Goal: Communication & Community: Connect with others

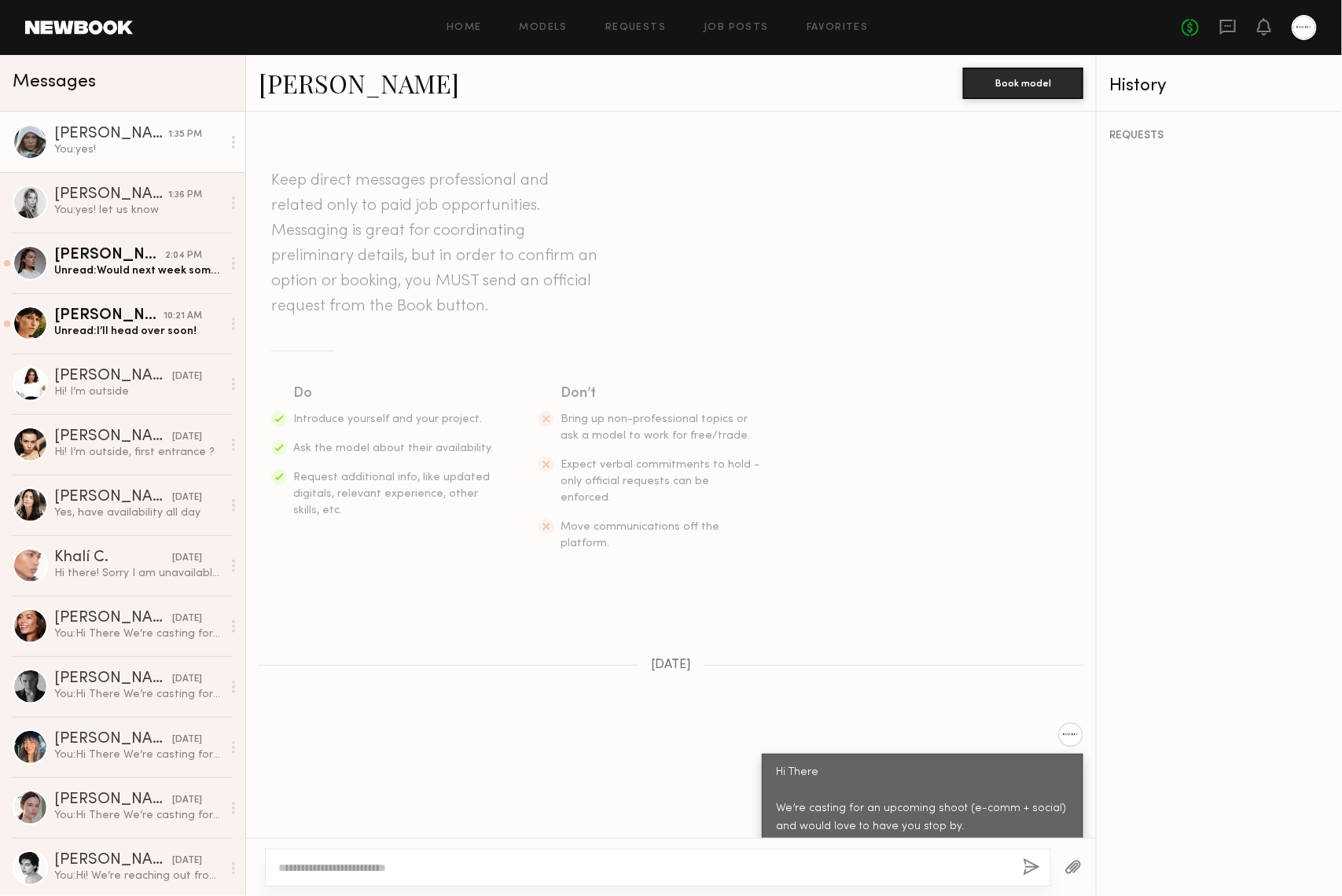
scroll to position [1258, 0]
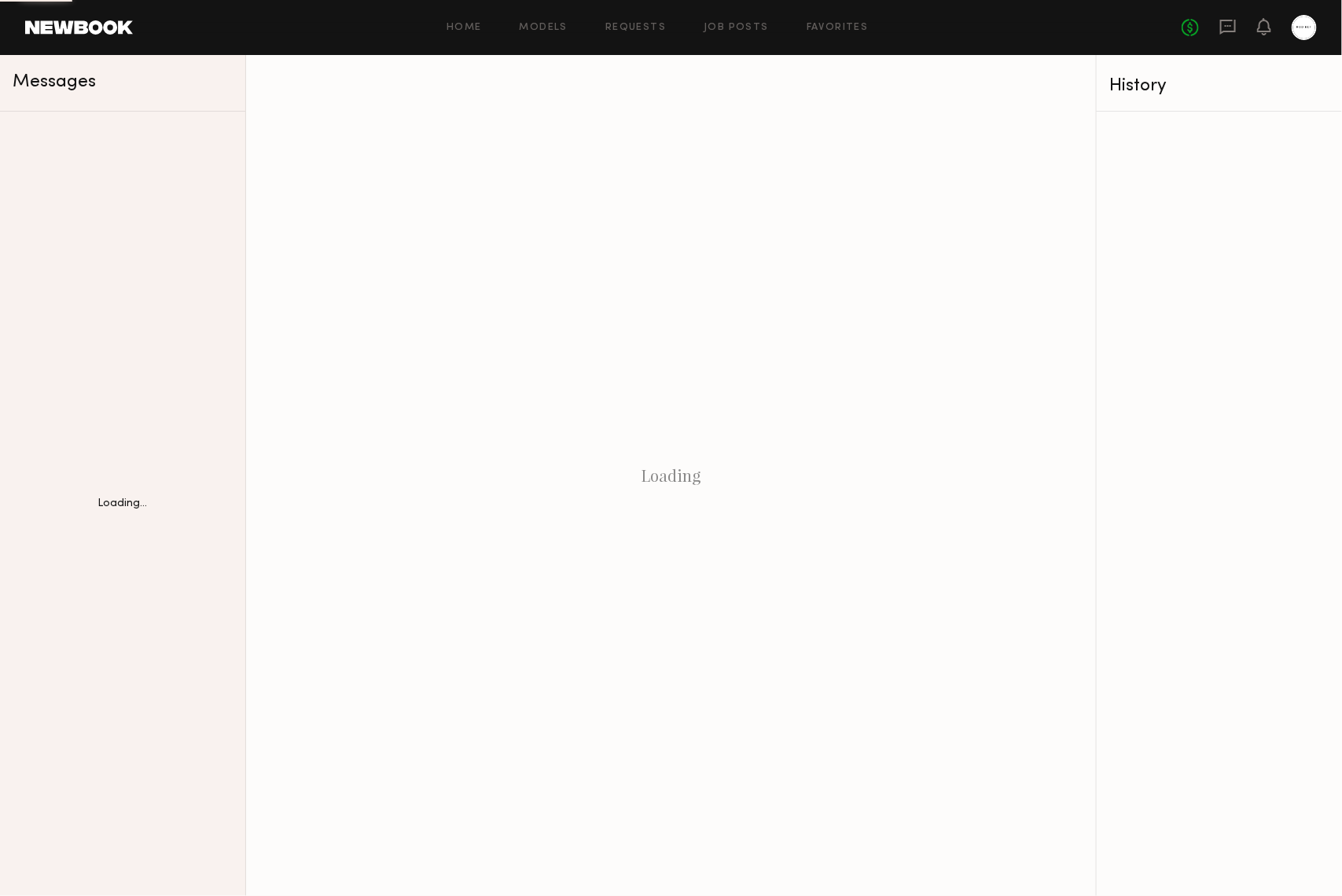
click at [355, 95] on div "Loading" at bounding box center [671, 475] width 850 height 841
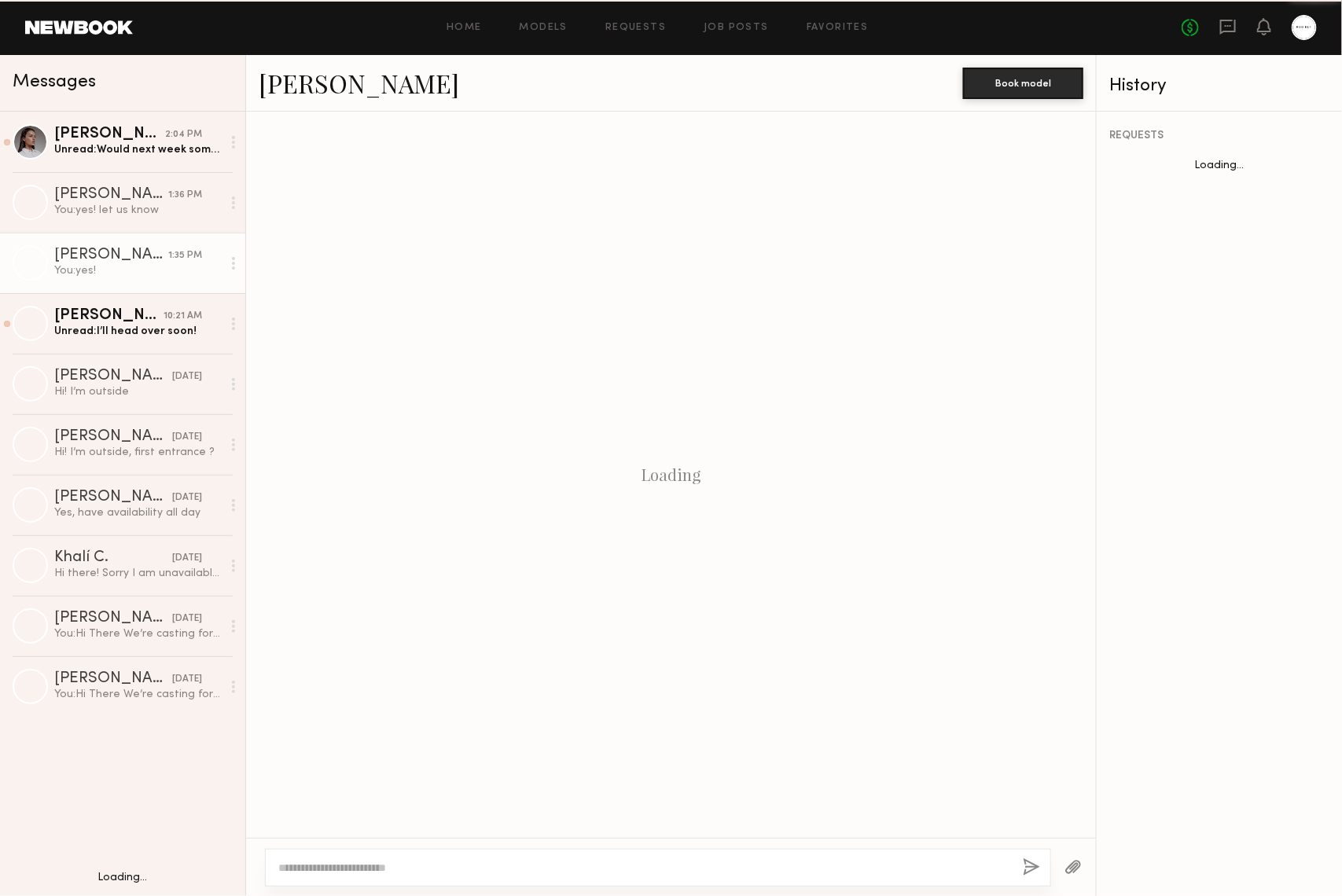
scroll to position [1258, 0]
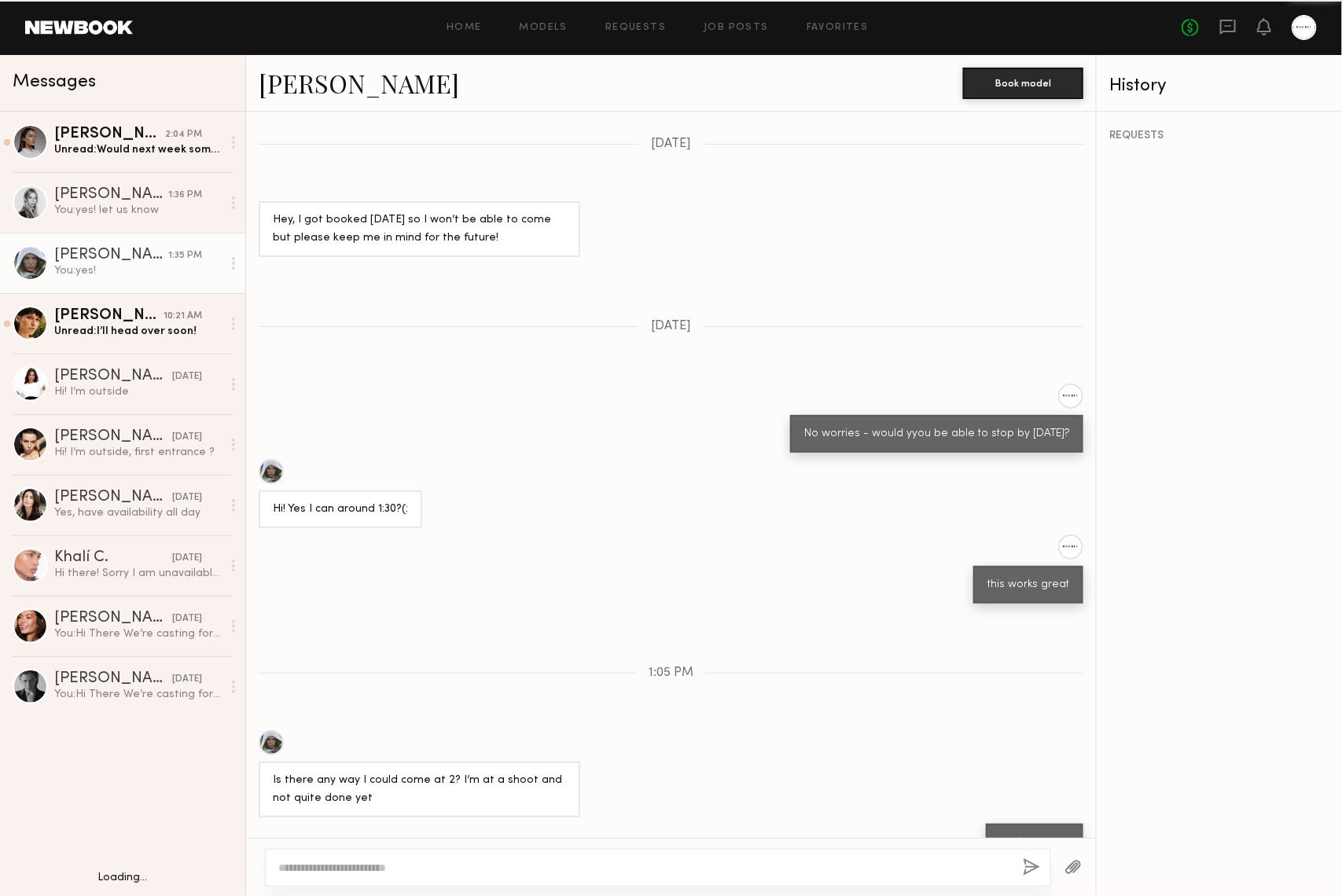
click at [355, 95] on link "Mallory P." at bounding box center [358, 83] width 201 height 34
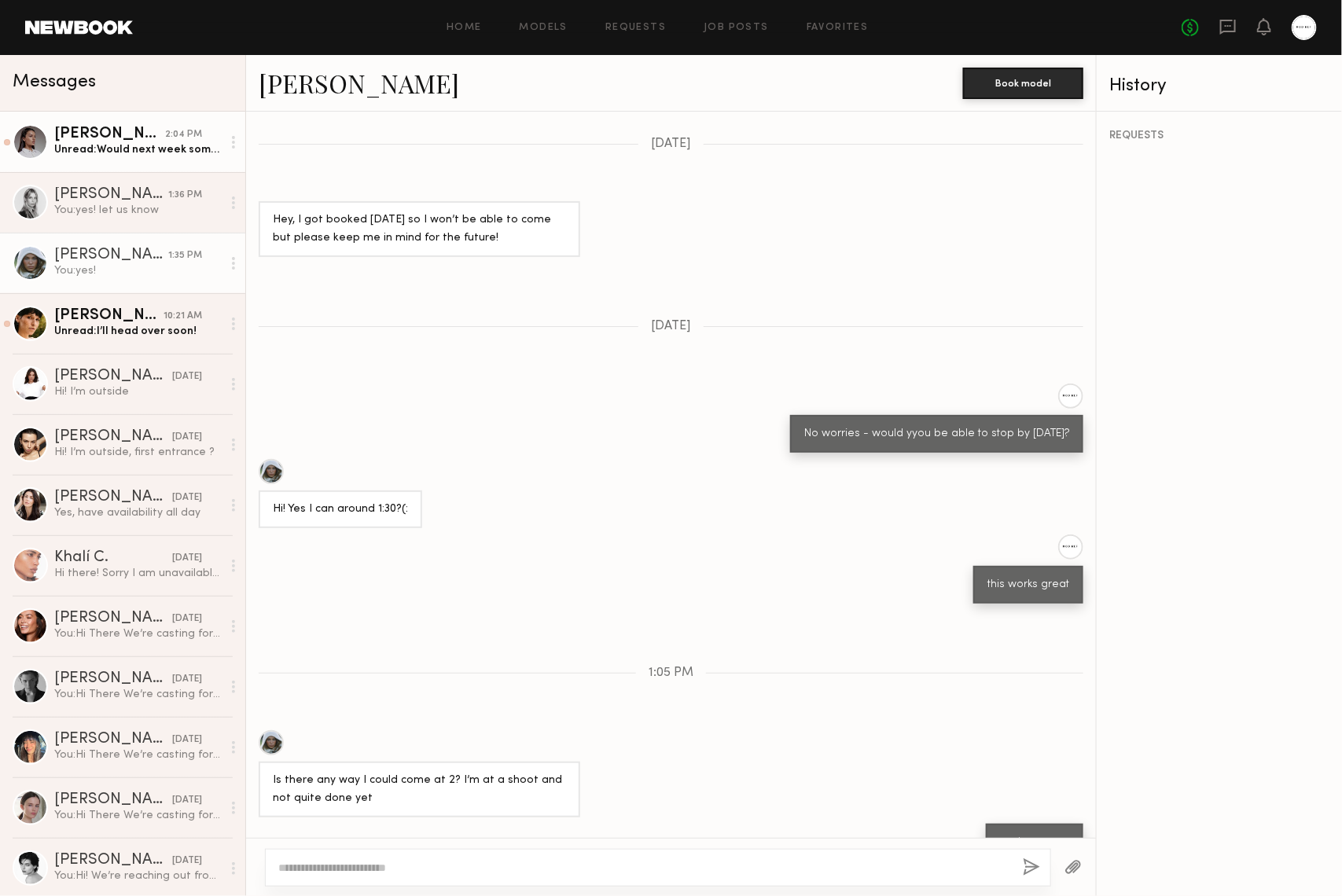
click at [137, 154] on div "Unread: Would next week sometime work for you?" at bounding box center [138, 149] width 168 height 15
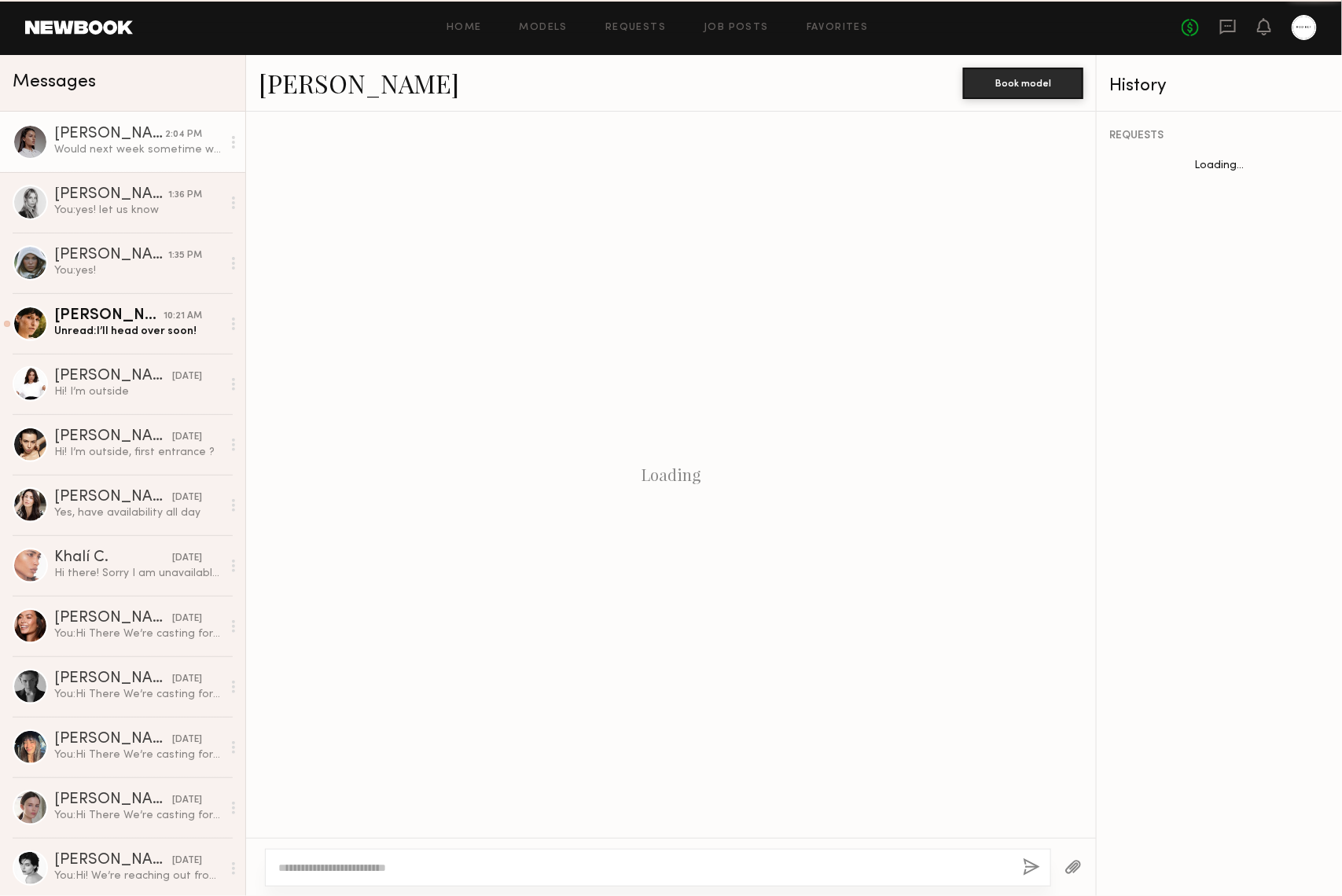
scroll to position [850, 0]
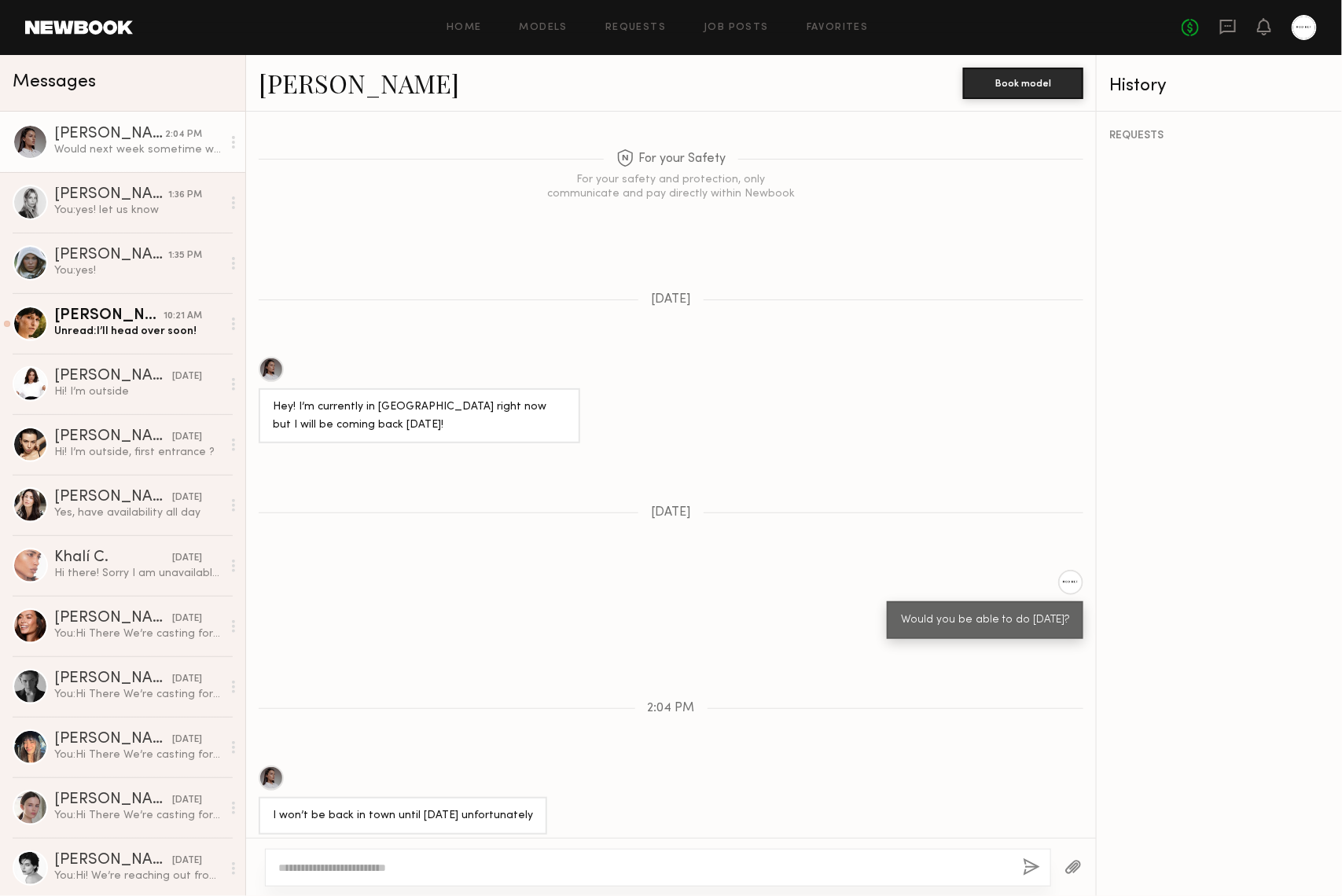
click at [314, 86] on link "Delaney K." at bounding box center [358, 83] width 201 height 34
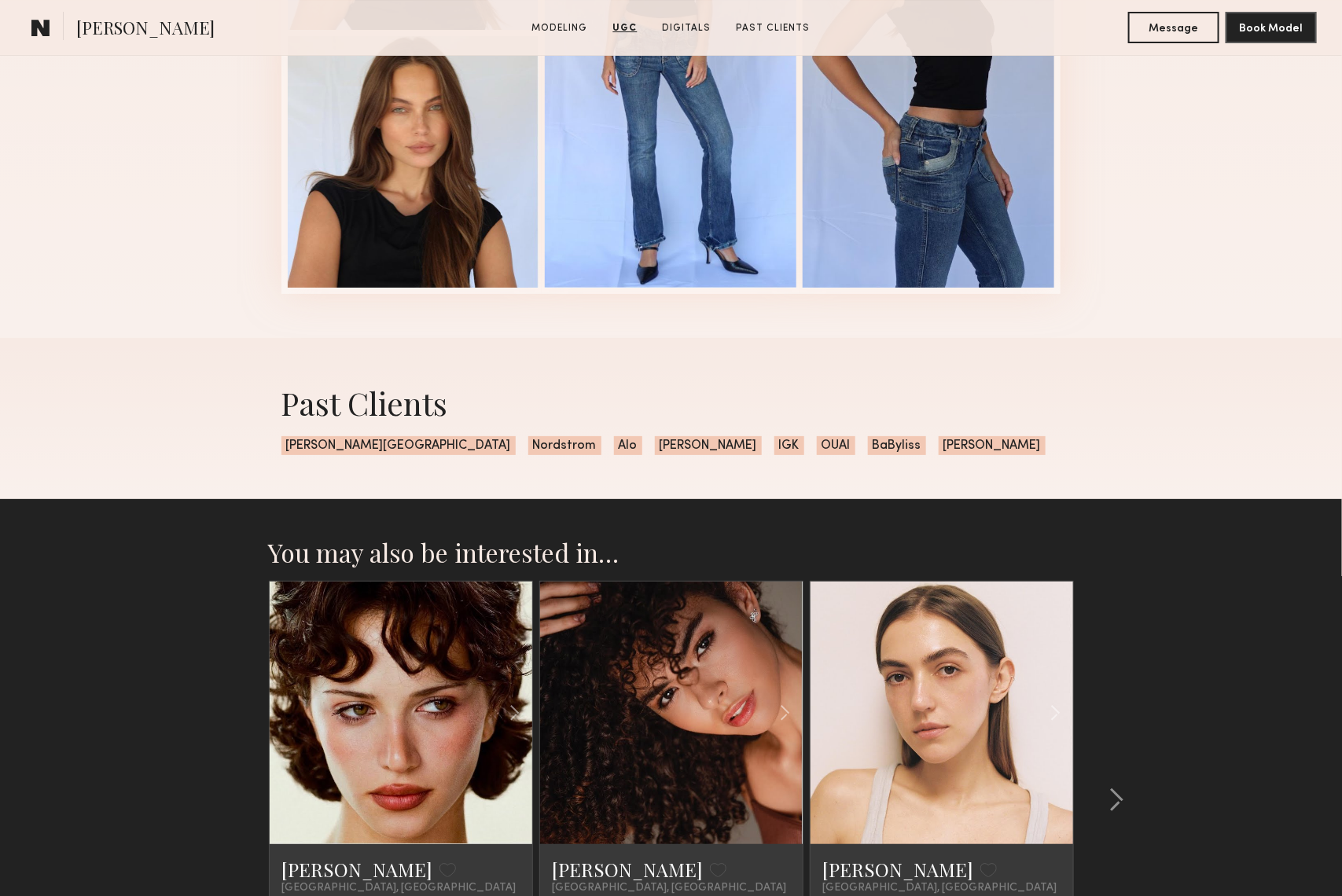
scroll to position [2858, 0]
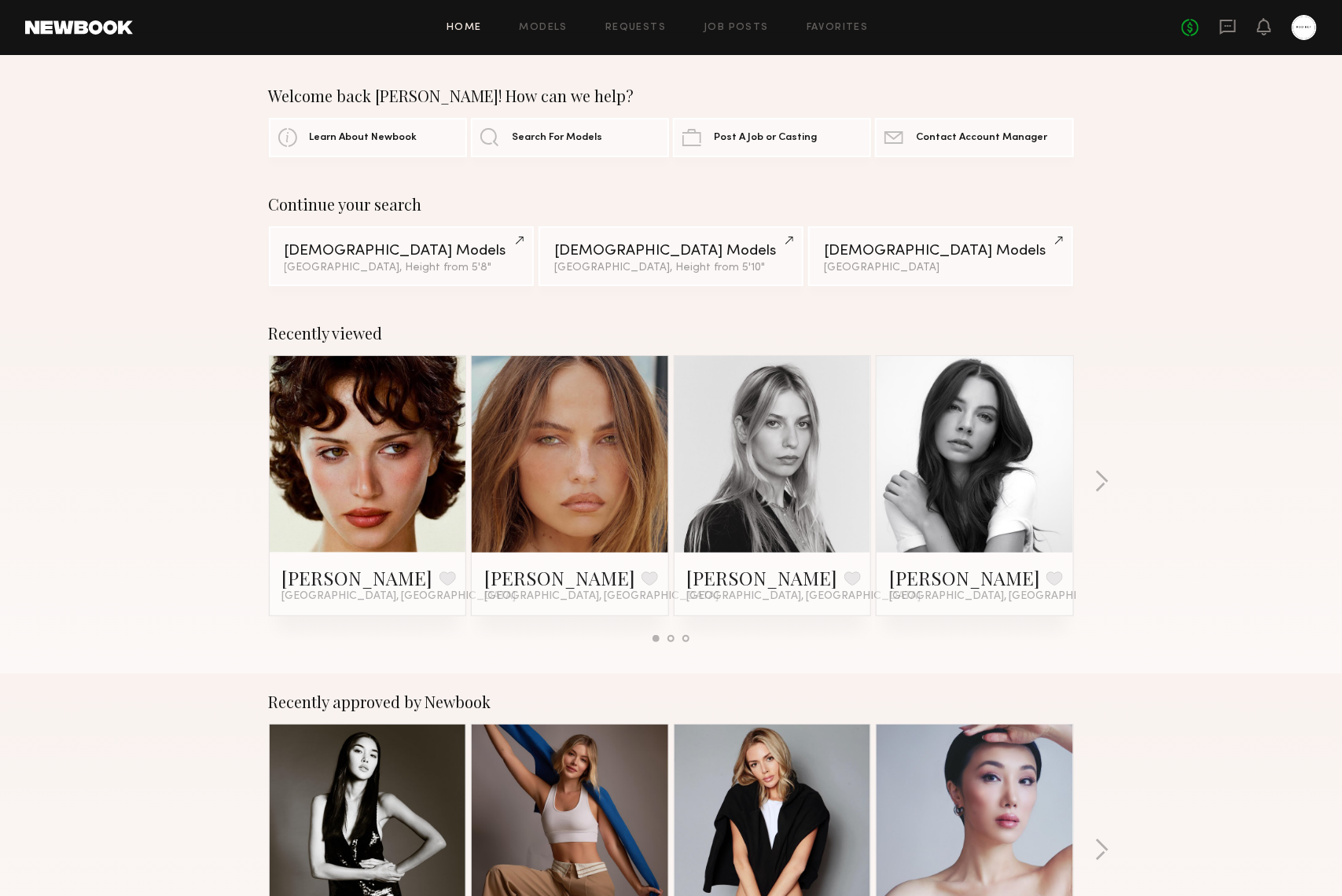
click at [984, 412] on link at bounding box center [975, 455] width 96 height 196
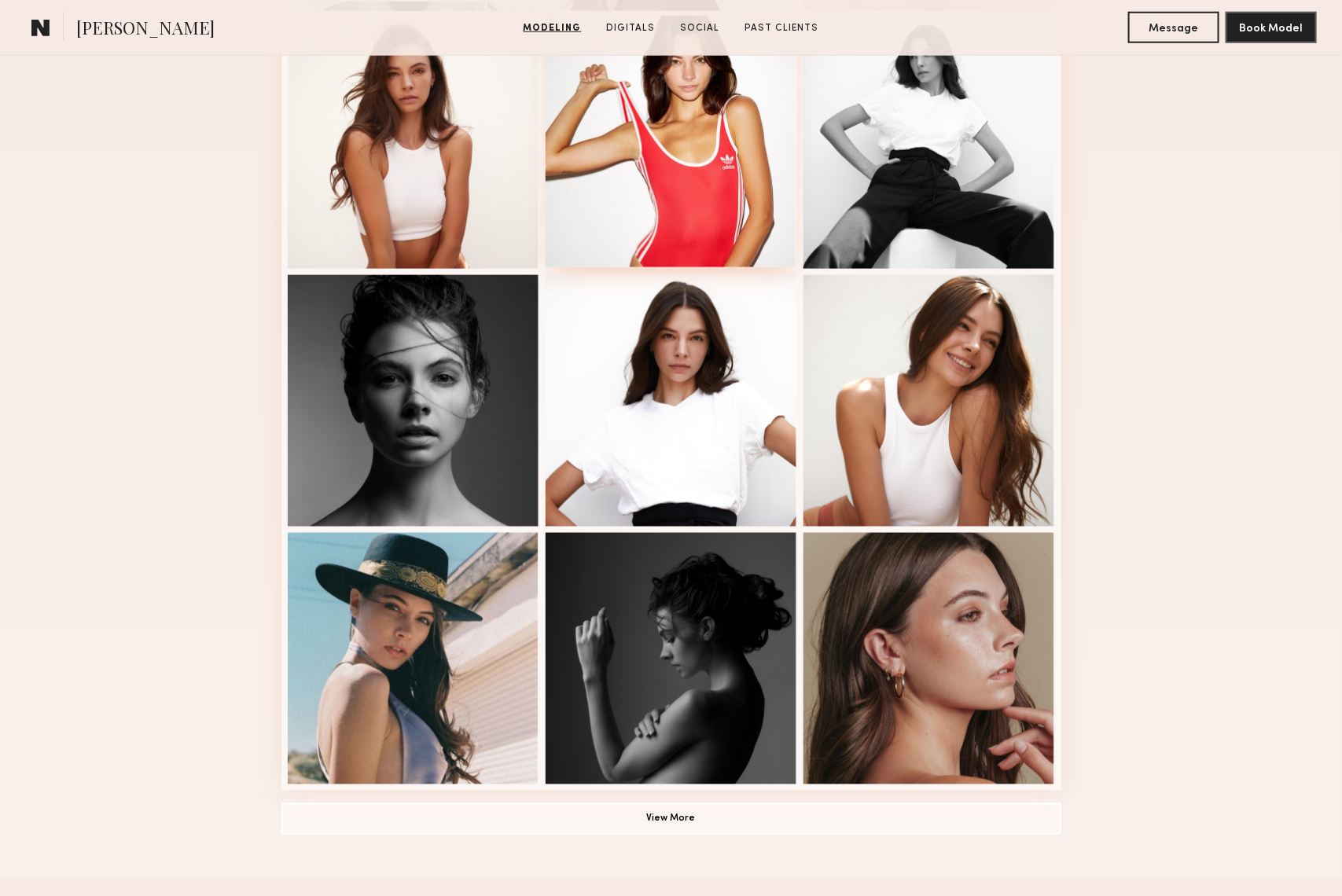
scroll to position [1067, 0]
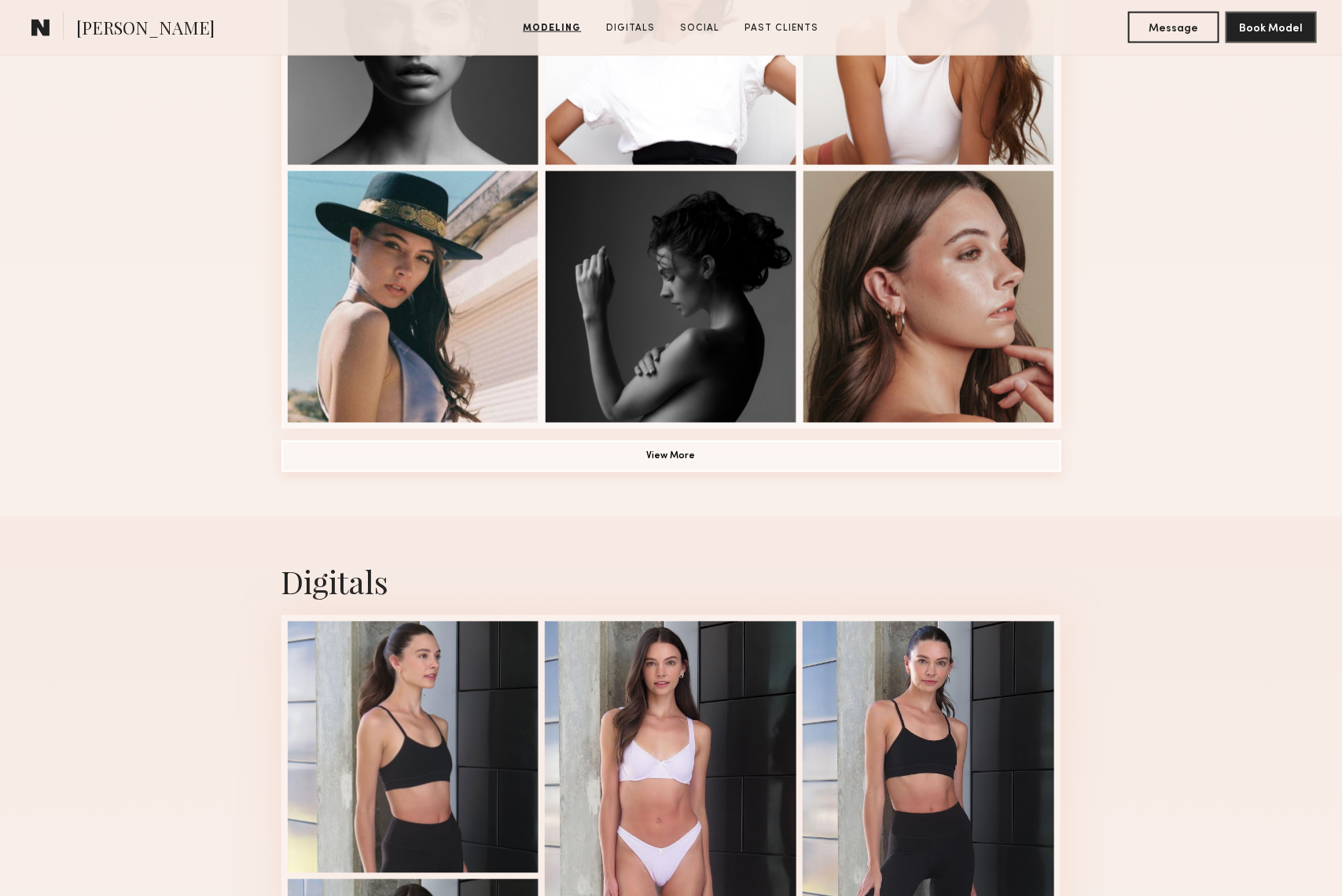
click at [758, 466] on button "View More" at bounding box center [672, 457] width 780 height 32
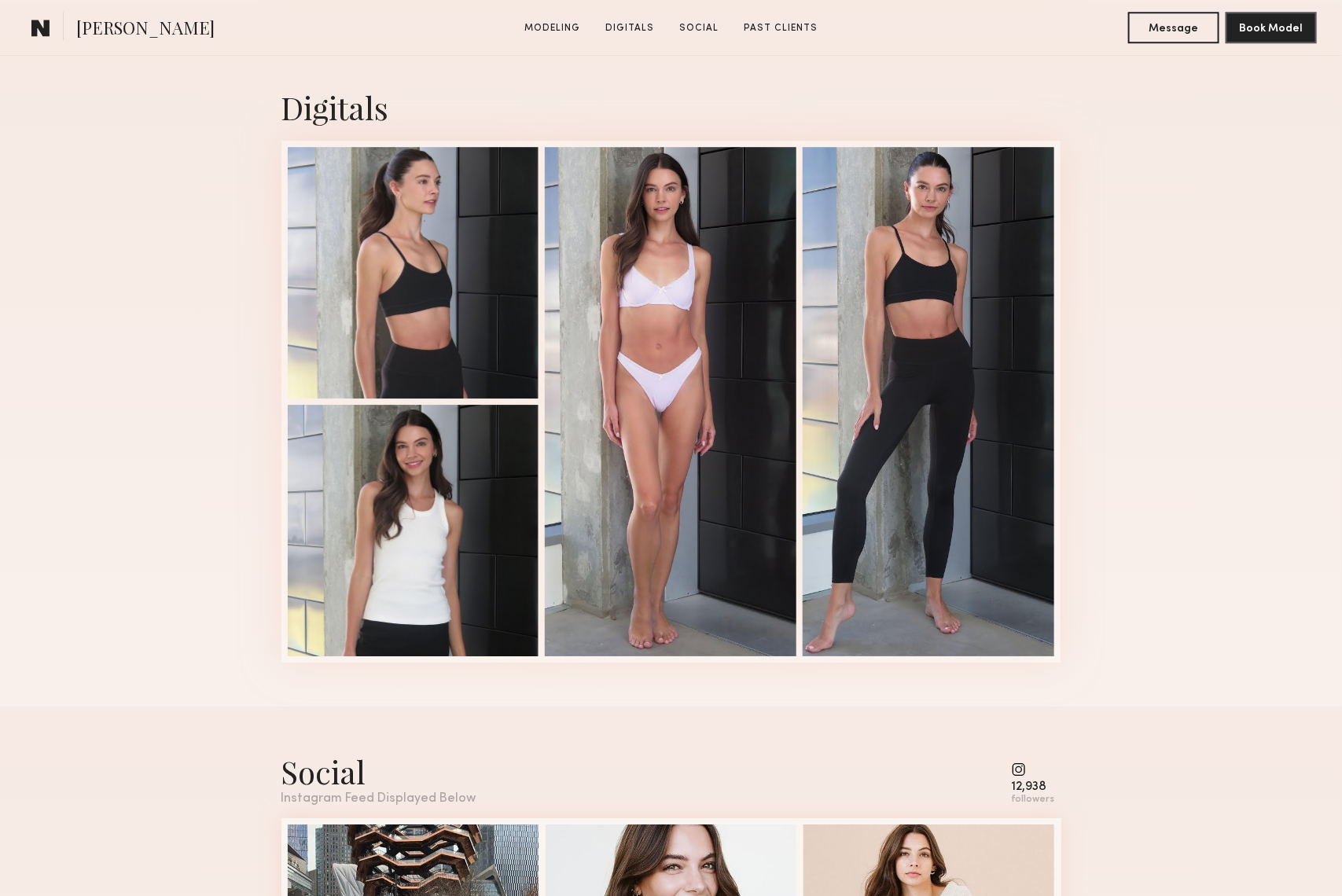
scroll to position [3404, 0]
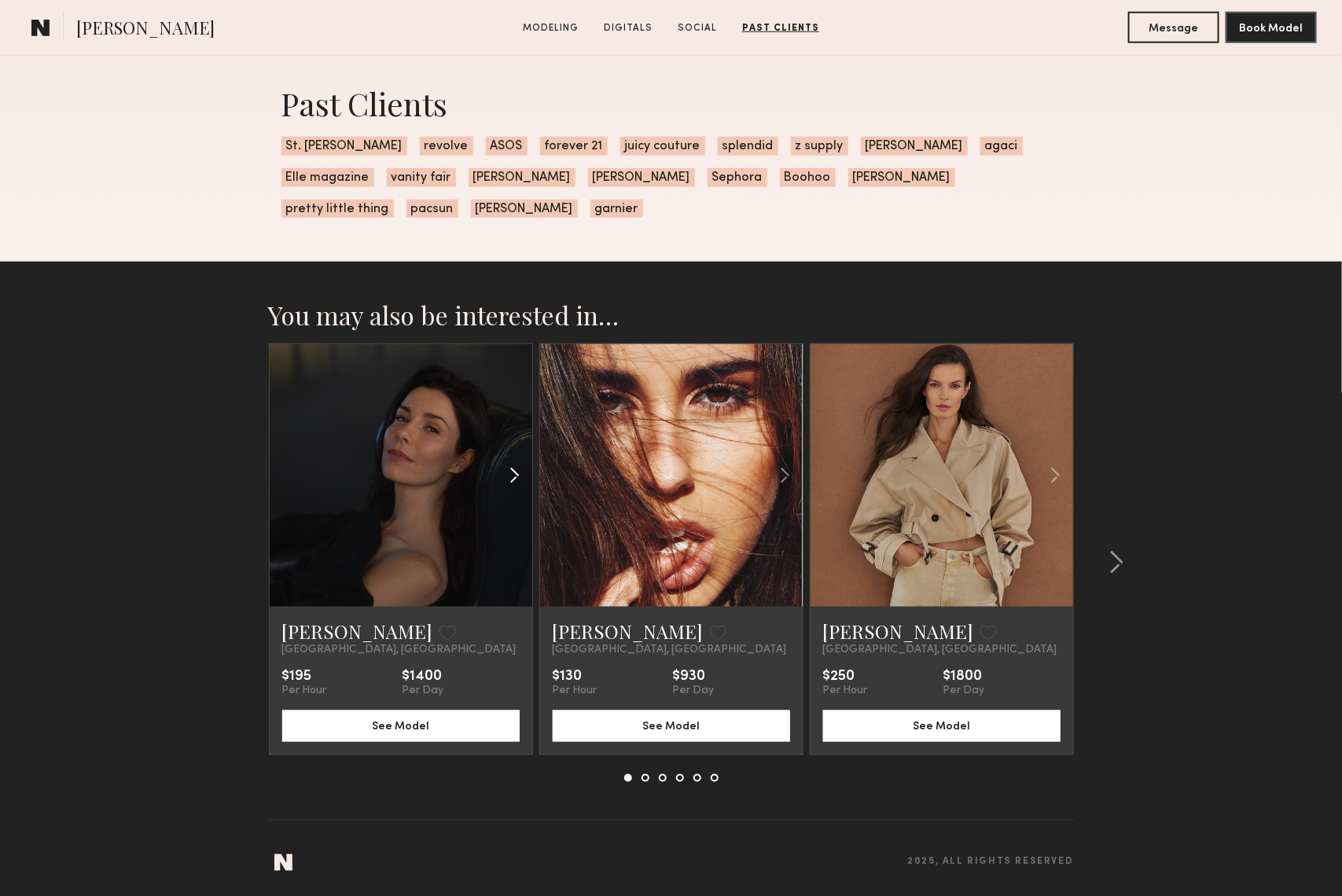
click at [467, 441] on div at bounding box center [488, 475] width 86 height 263
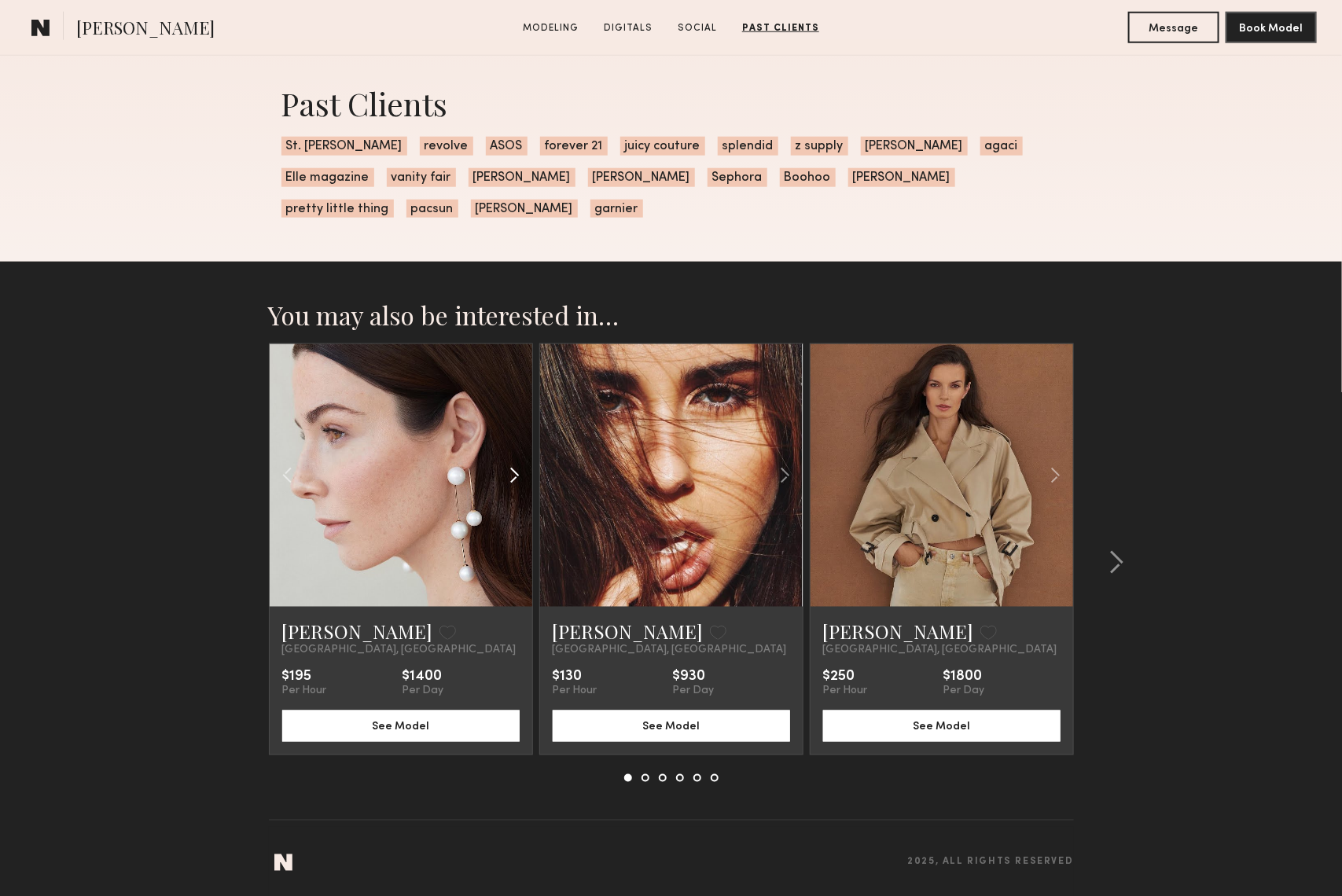
click at [467, 441] on div at bounding box center [488, 475] width 86 height 263
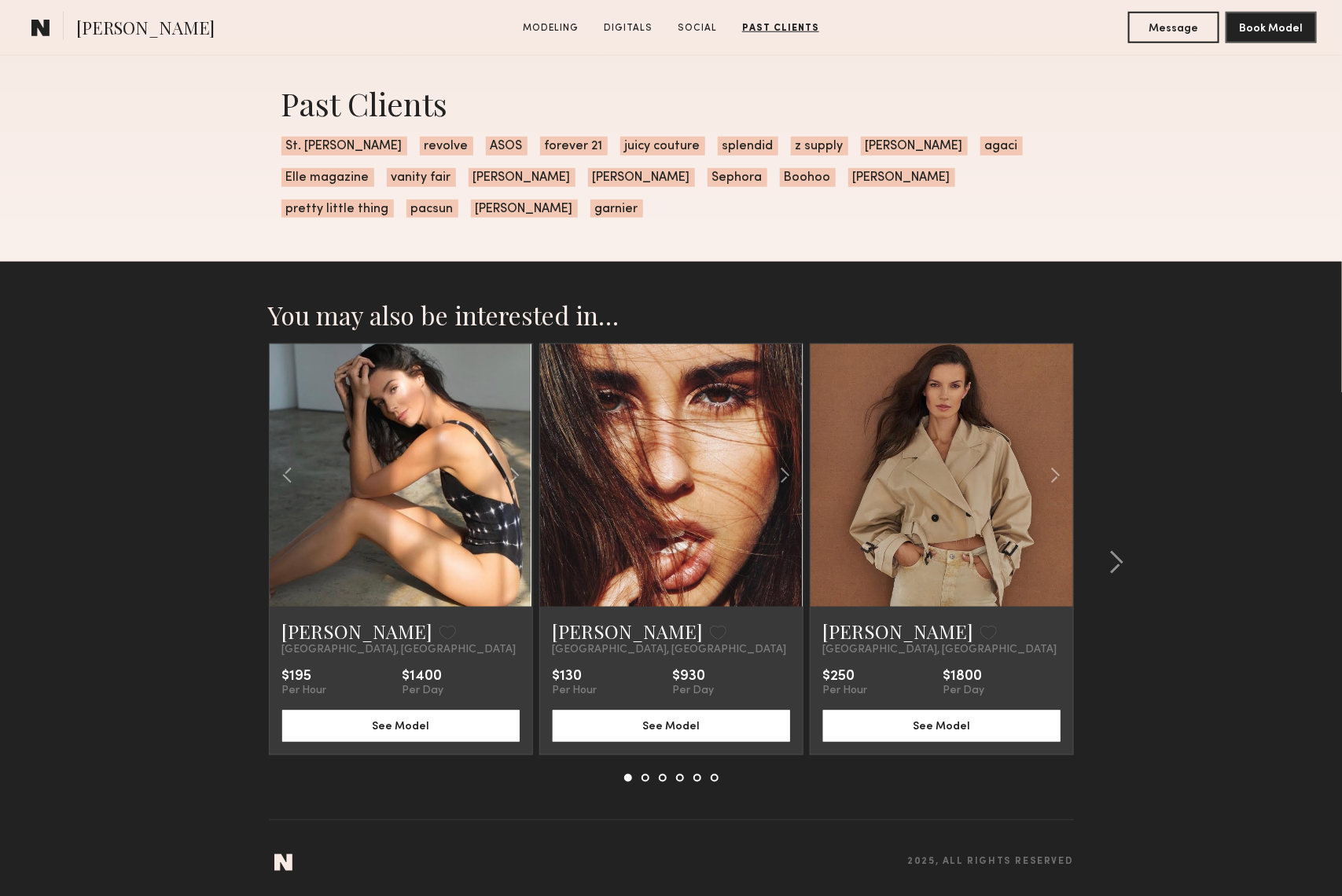
click at [364, 427] on link at bounding box center [402, 475] width 90 height 263
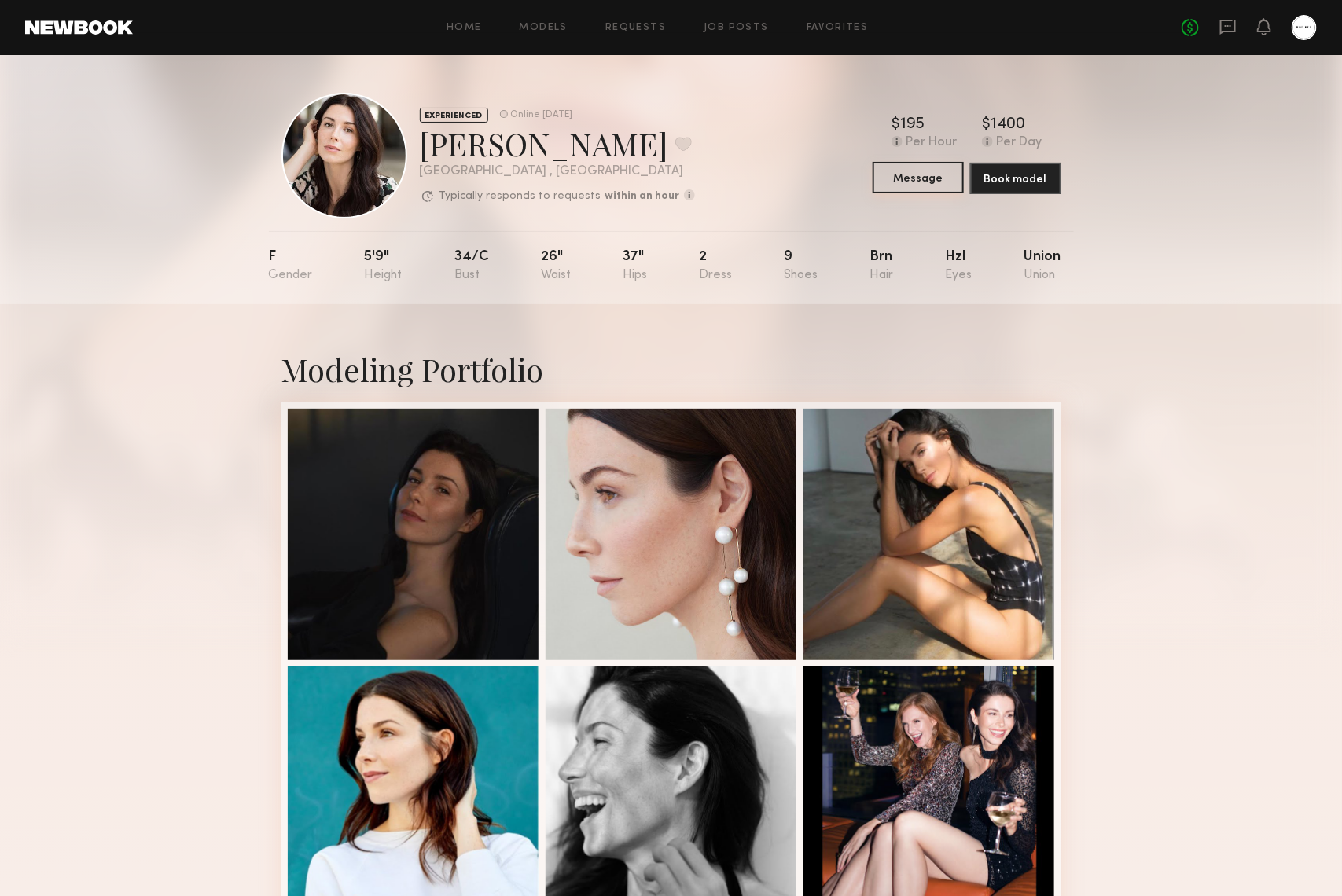
click at [933, 176] on button "Message" at bounding box center [918, 177] width 91 height 32
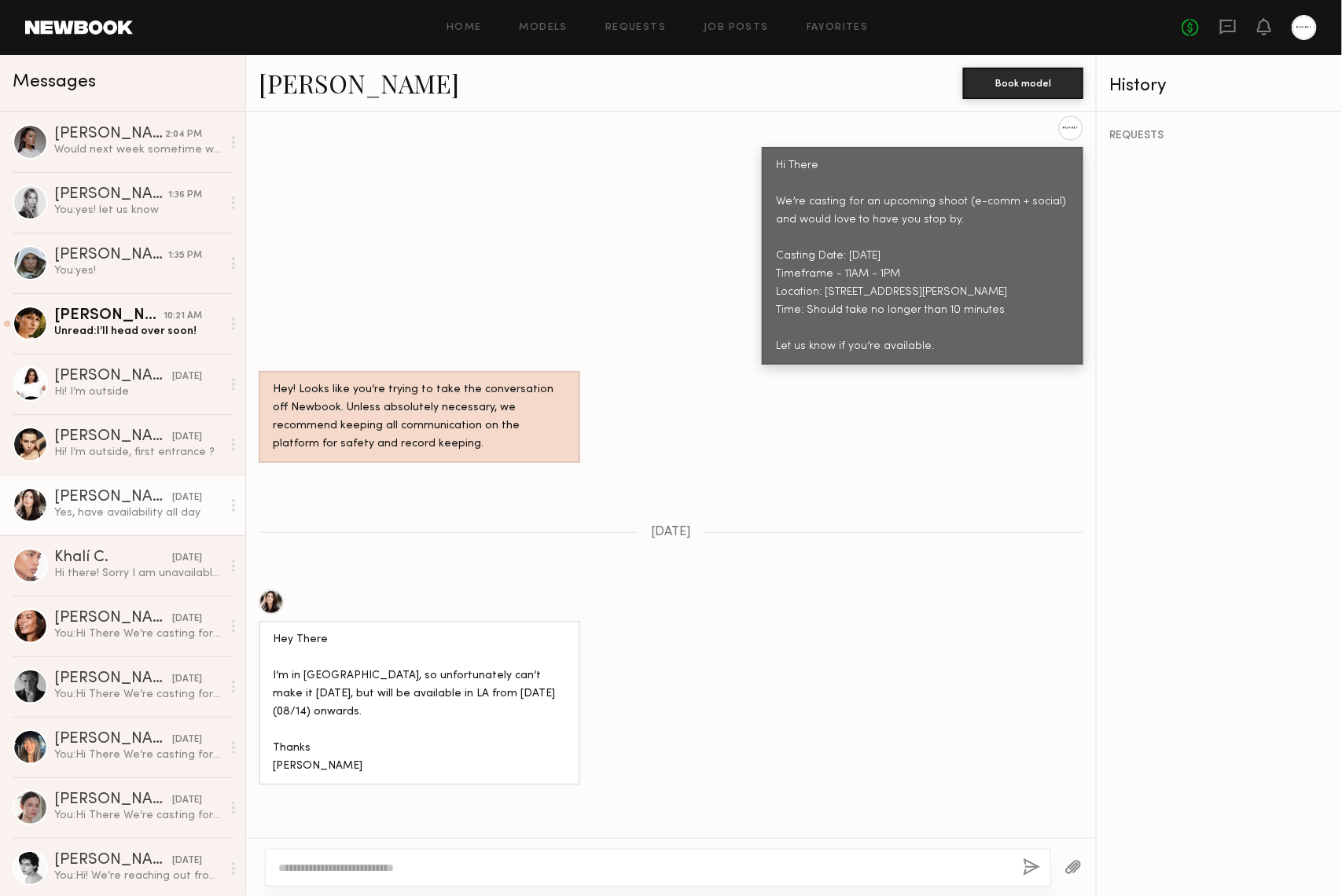
scroll to position [755, 0]
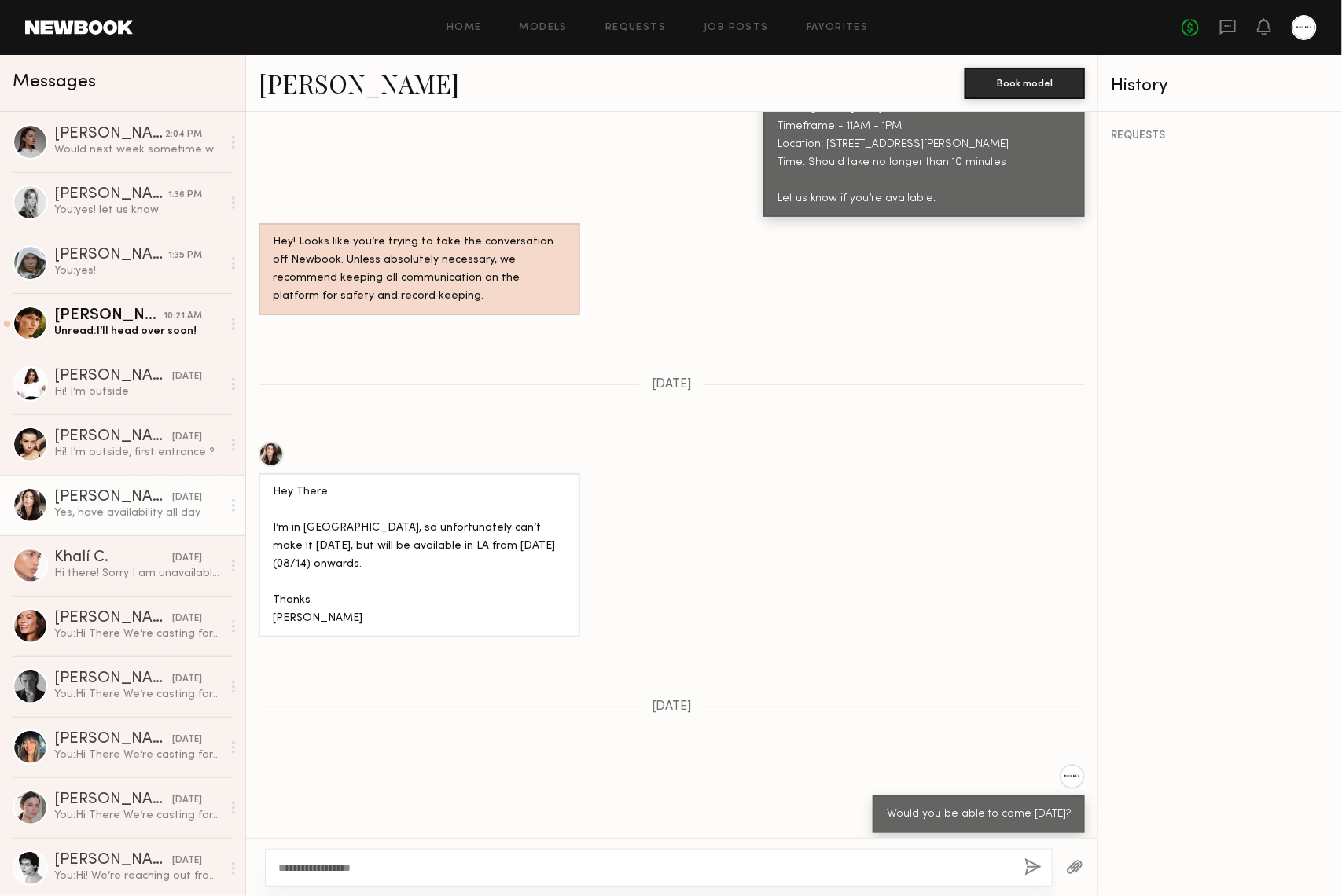
type textarea "**********"
click at [1037, 852] on div "**********" at bounding box center [658, 868] width 788 height 38
click at [1033, 857] on div "**********" at bounding box center [658, 868] width 788 height 38
click at [1030, 860] on button "button" at bounding box center [1033, 868] width 17 height 20
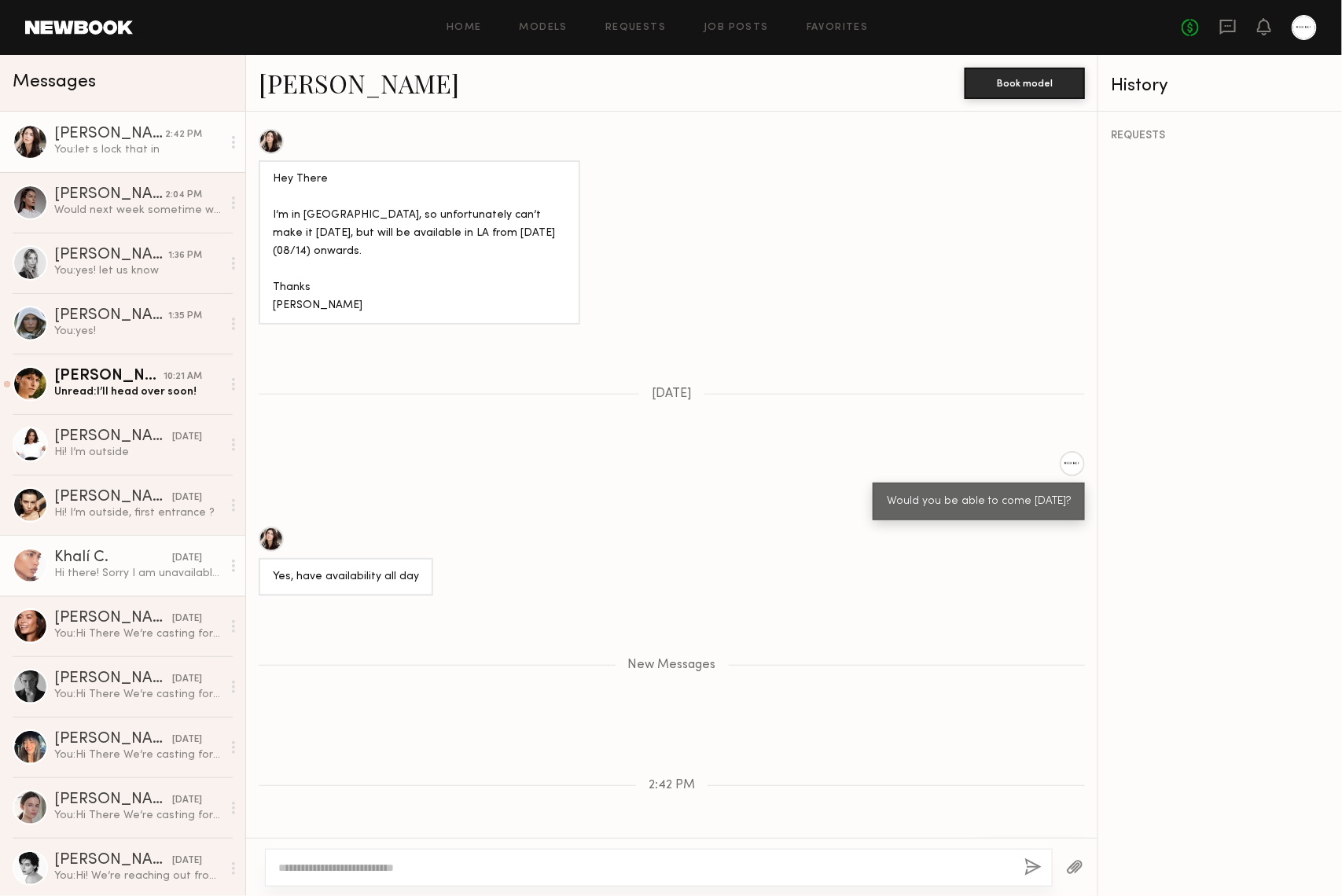
click at [158, 588] on link "Khalí C. 08/07/2025 Hi there! Sorry I am unavailable. I’m in Paris until 25th" at bounding box center [122, 566] width 245 height 60
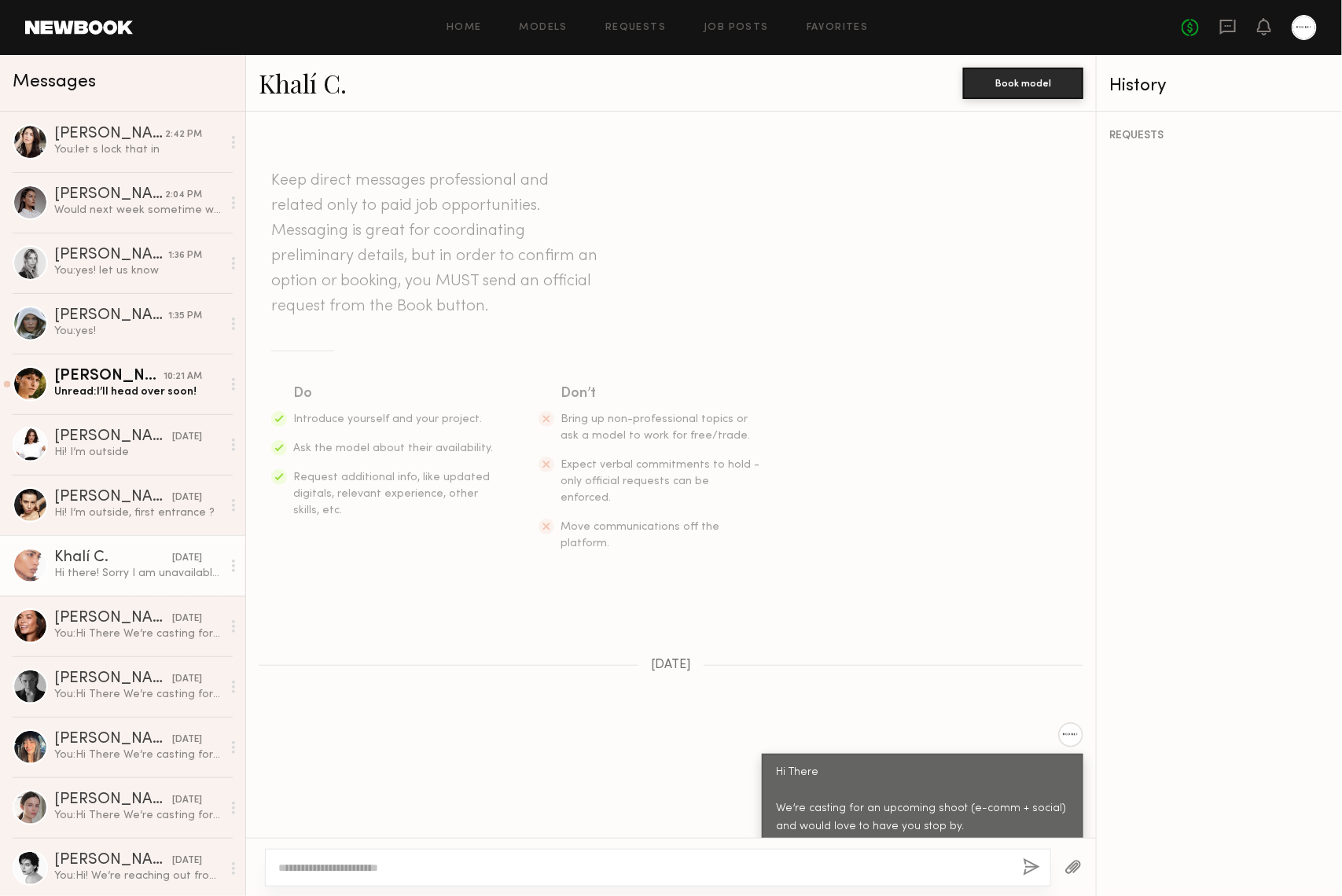
scroll to position [276, 0]
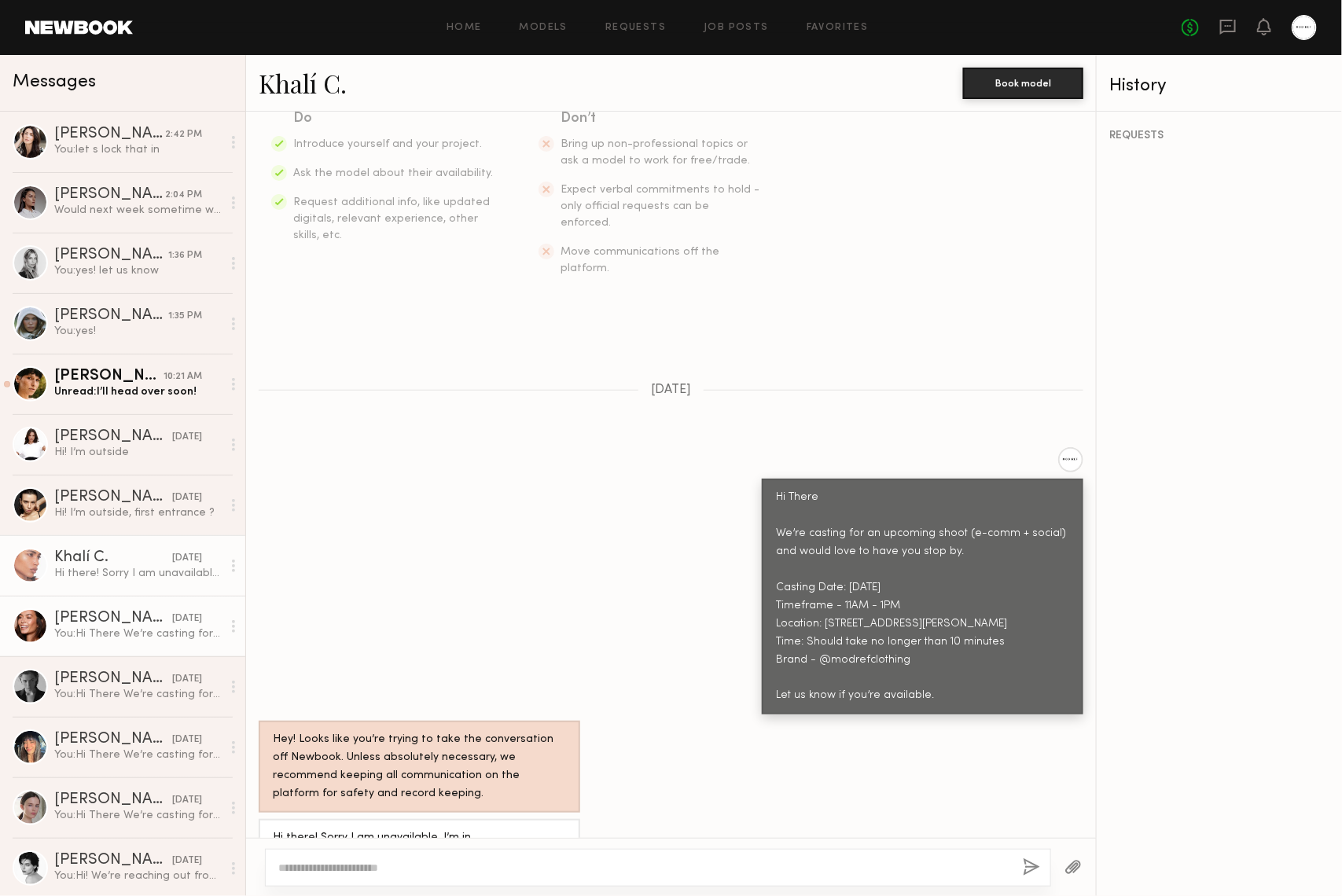
click at [172, 612] on div "08/07/2025" at bounding box center [186, 619] width 30 height 15
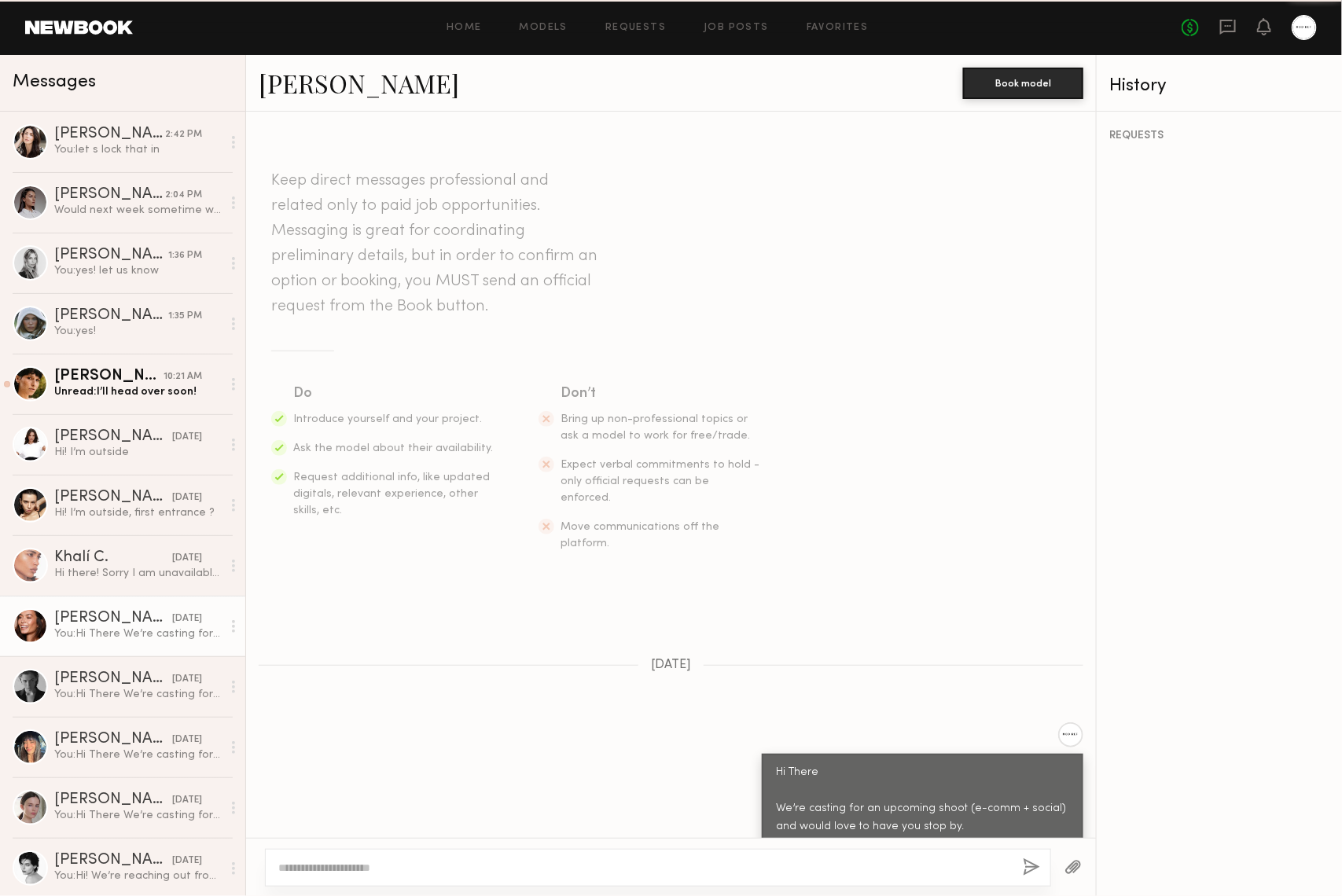
scroll to position [232, 0]
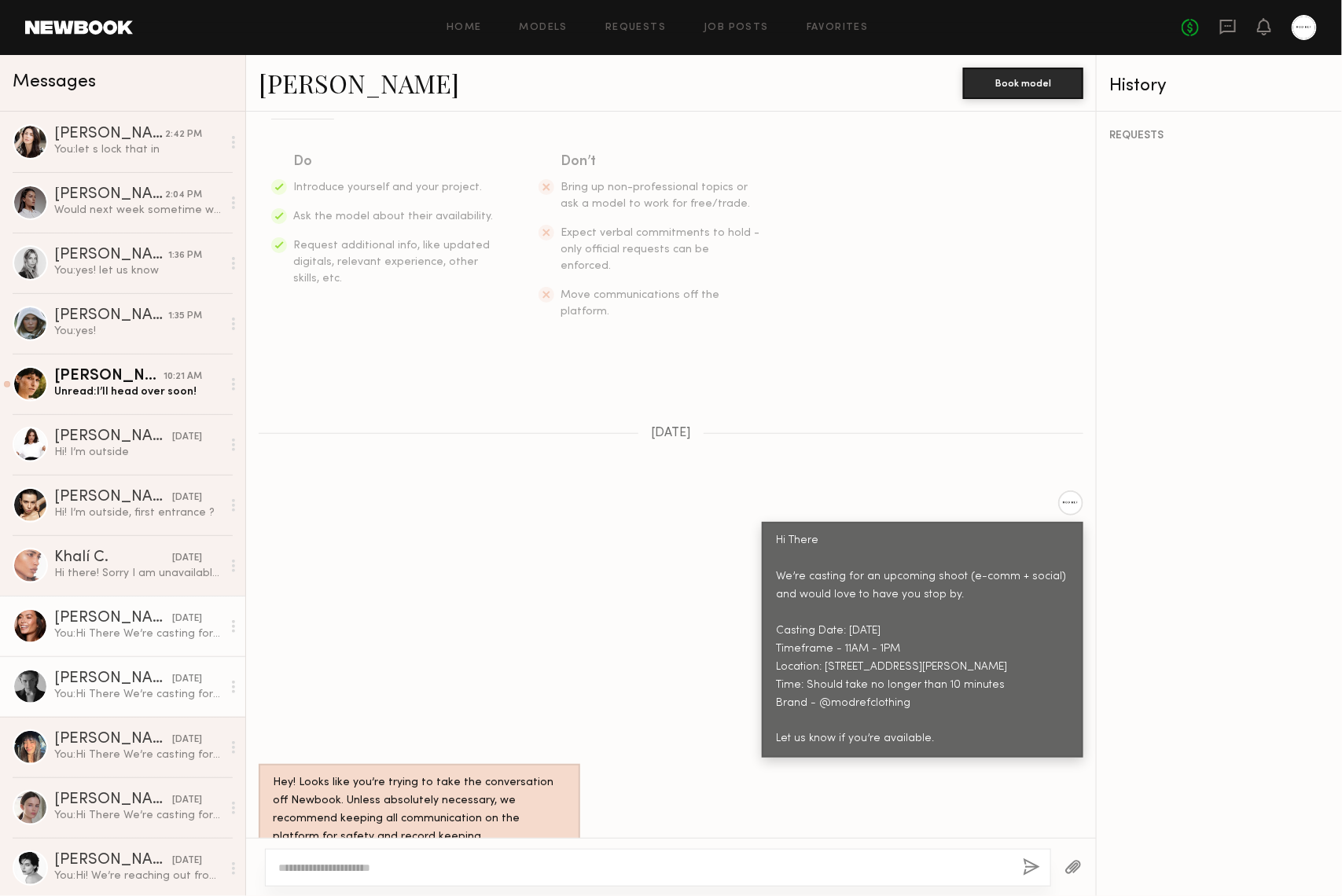
click at [147, 666] on link "Lera G. 08/07/2025 You: Hi There We’re casting for an upcoming shoot (e-comm + …" at bounding box center [122, 686] width 245 height 60
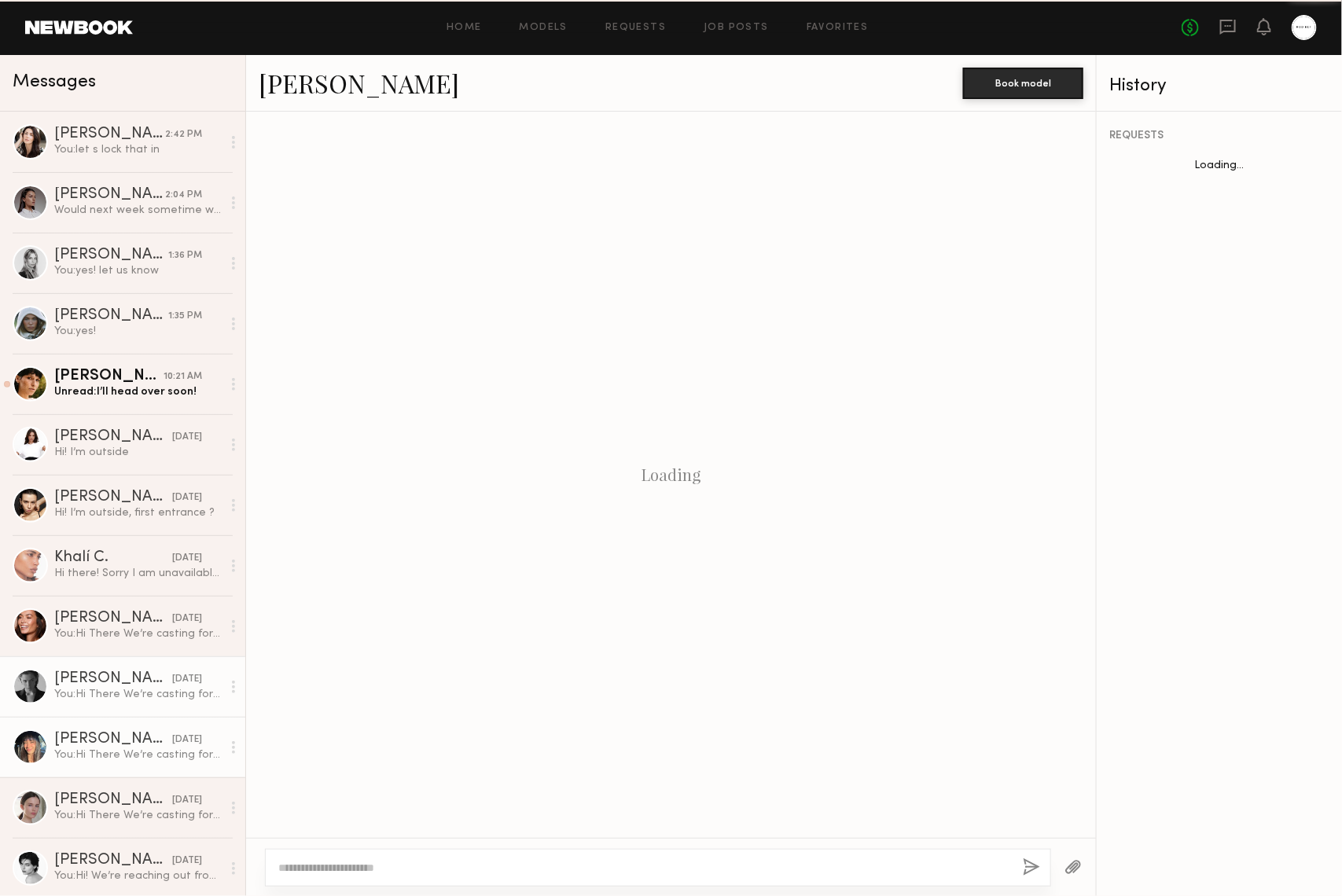
scroll to position [232, 0]
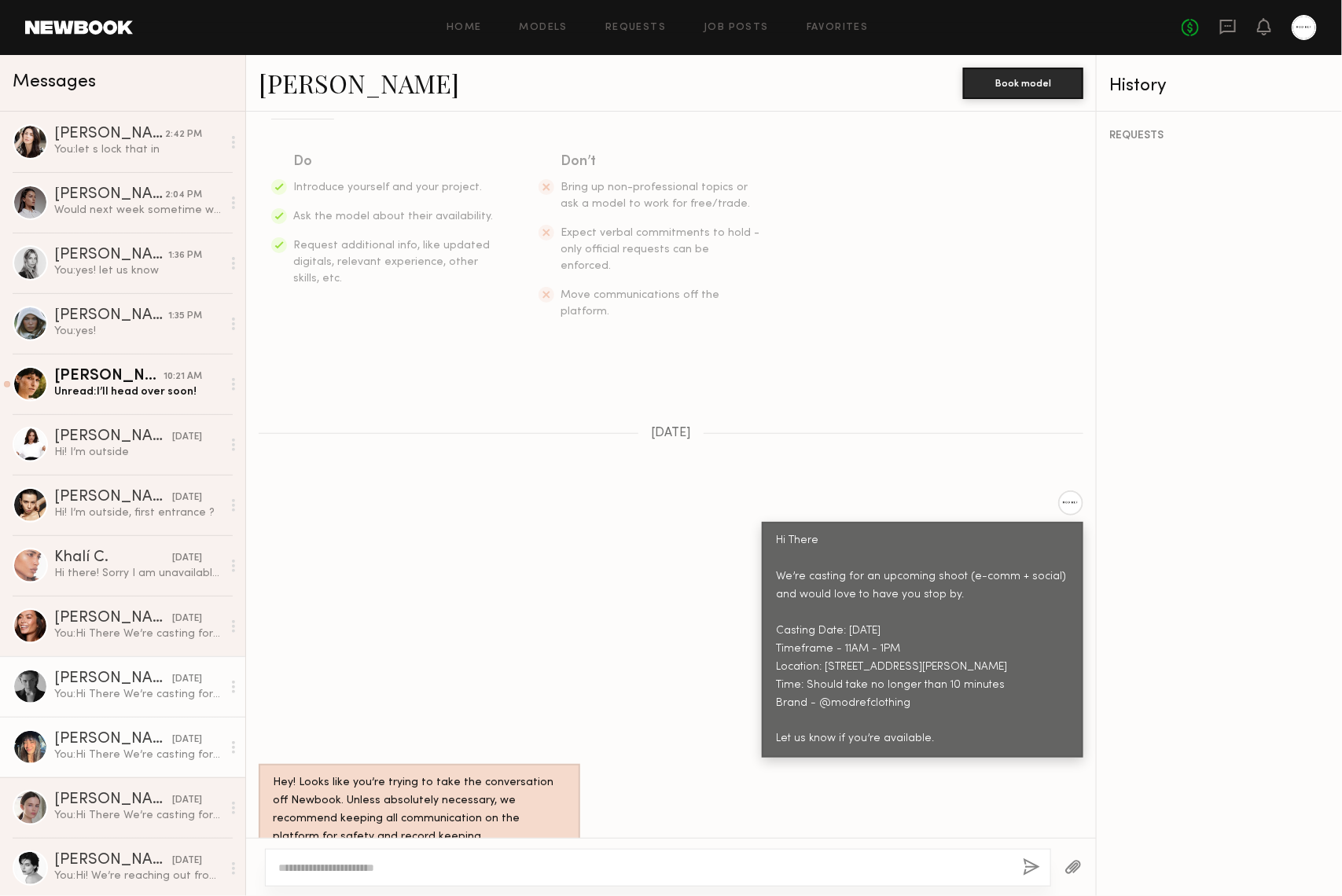
click at [103, 743] on div "Cynthia R." at bounding box center [113, 739] width 118 height 15
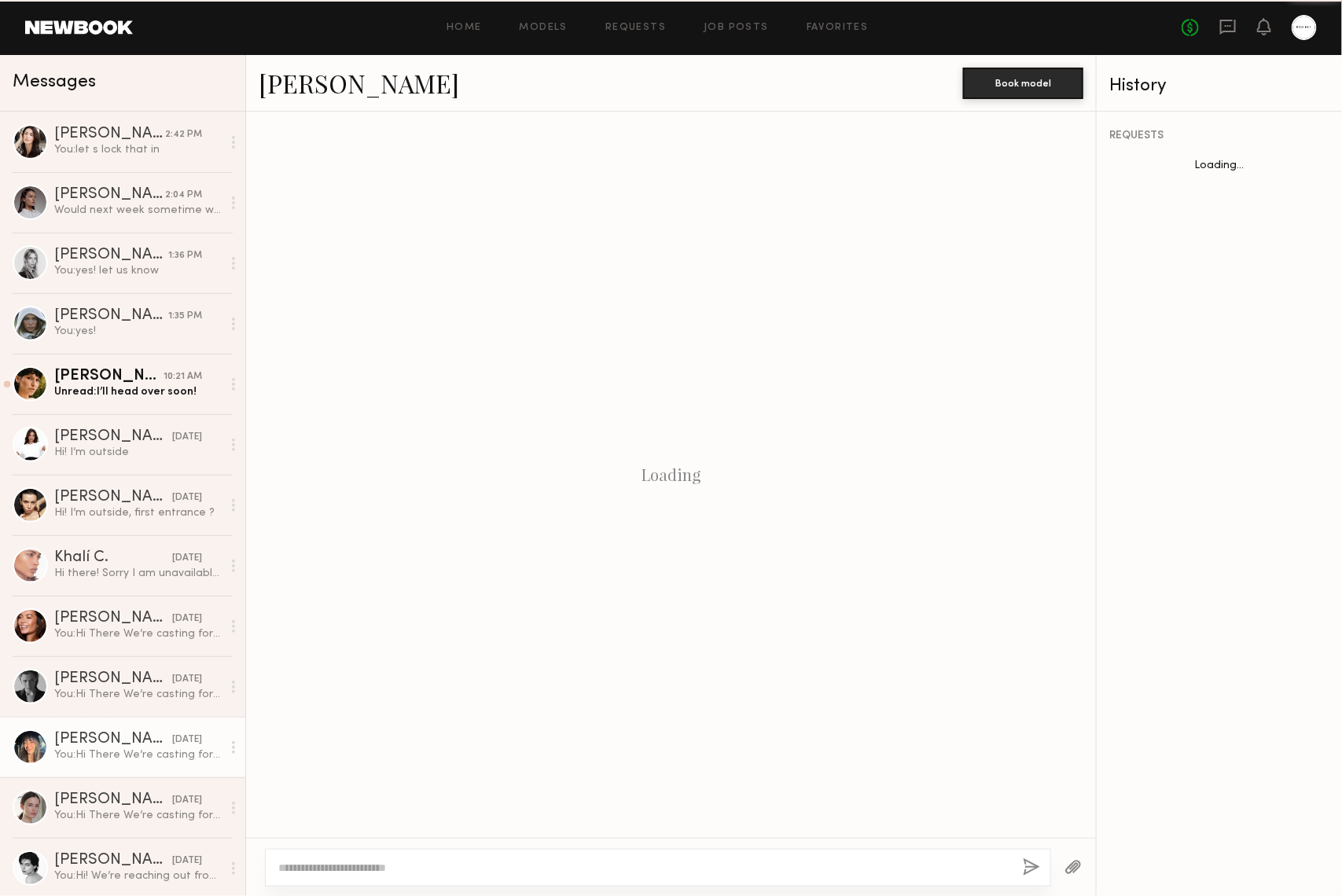
scroll to position [232, 0]
